Goal: Navigation & Orientation: Go to known website

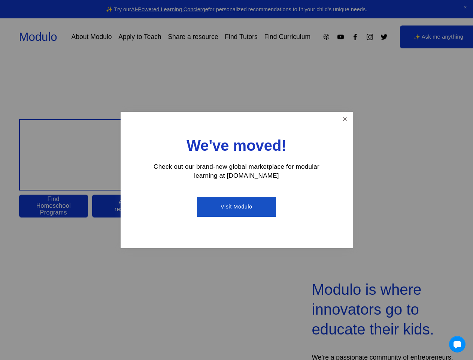
click at [345, 119] on link "Close" at bounding box center [344, 119] width 13 height 13
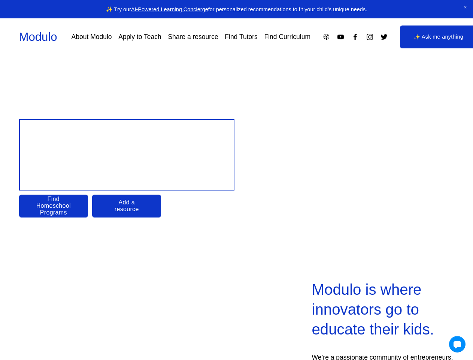
click at [464, 344] on div at bounding box center [457, 344] width 16 height 16
